Goal: Navigation & Orientation: Find specific page/section

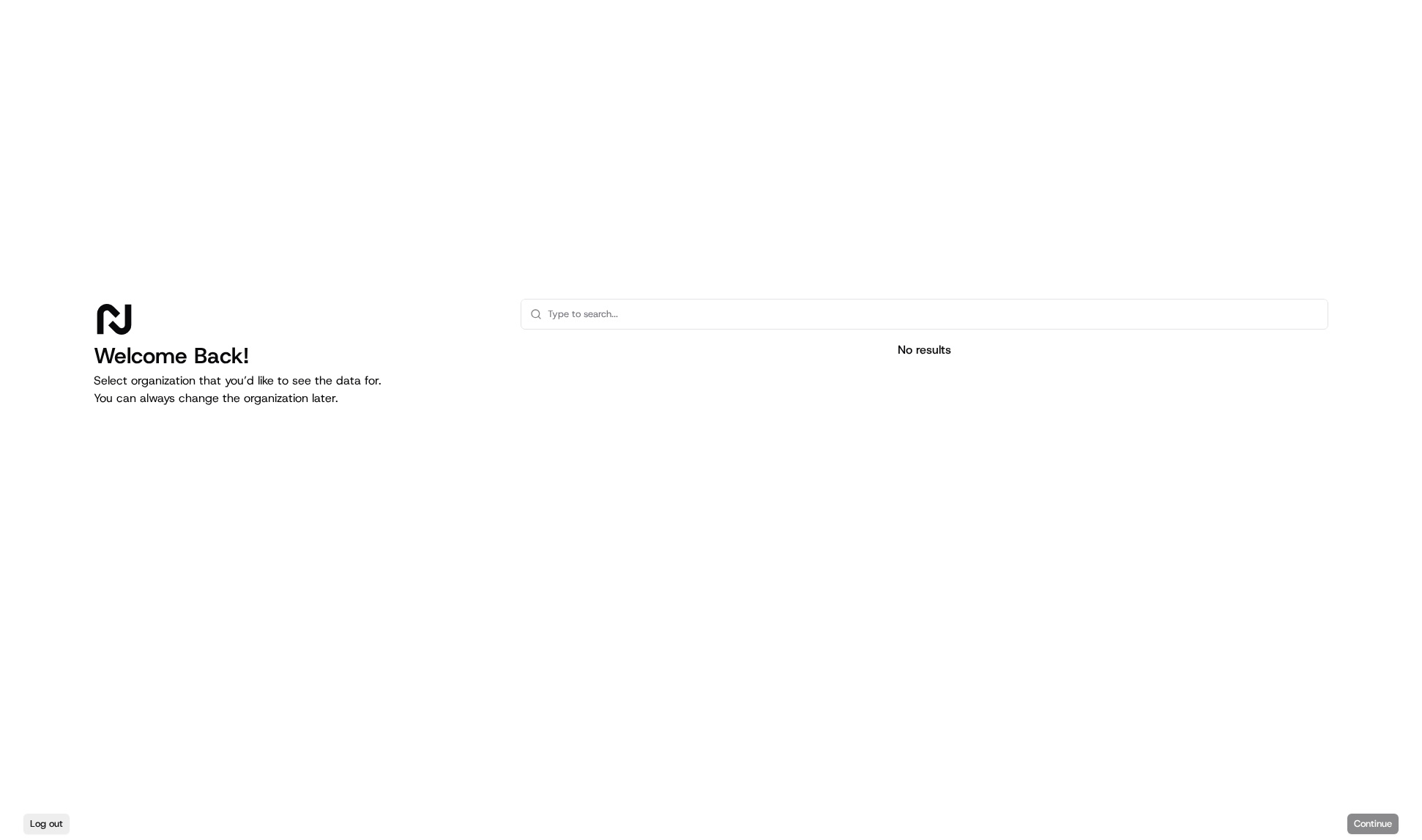
click at [626, 288] on div "Welcome Back! Select organization that you’d like to see the data for. You can …" at bounding box center [711, 404] width 1422 height 808
click at [607, 301] on input "text" at bounding box center [932, 314] width 771 height 29
type input "LMS"
click at [1356, 819] on div "Log out Continue" at bounding box center [711, 824] width 1422 height 32
click at [1368, 829] on div "Log out Continue" at bounding box center [711, 824] width 1422 height 32
